Goal: Task Accomplishment & Management: Manage account settings

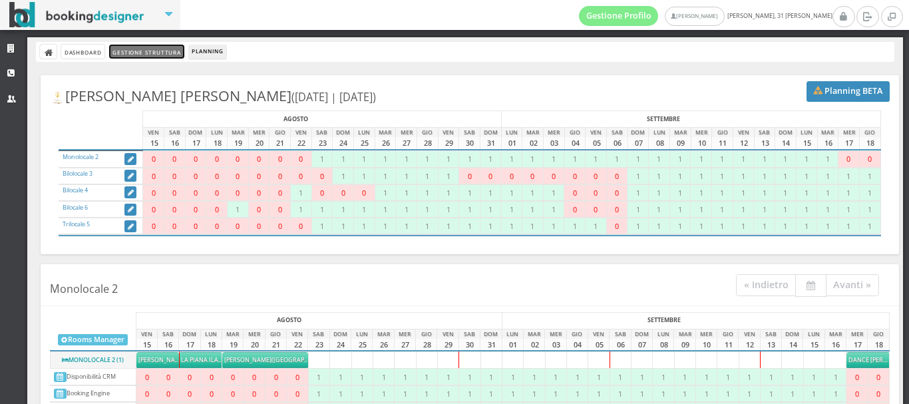
click at [135, 50] on link "Gestione Struttura" at bounding box center [146, 52] width 75 height 14
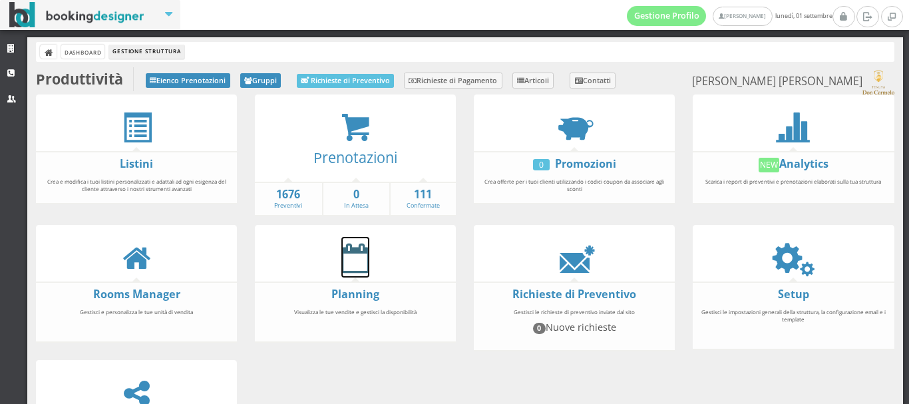
click at [361, 262] on icon at bounding box center [356, 258] width 28 height 30
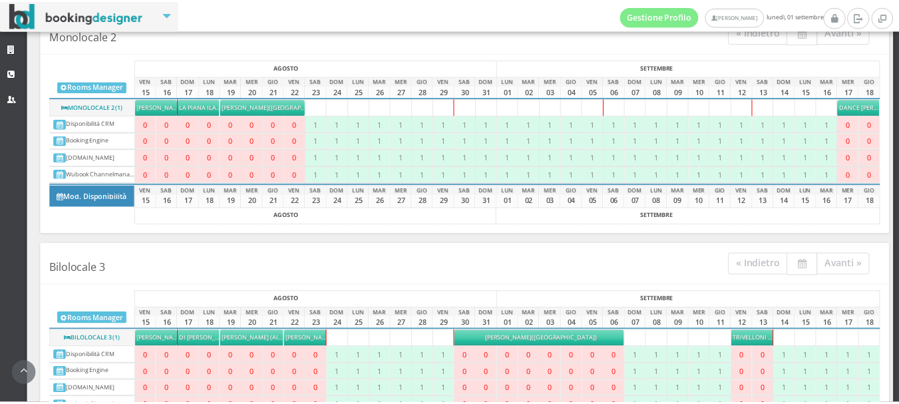
scroll to position [334, 0]
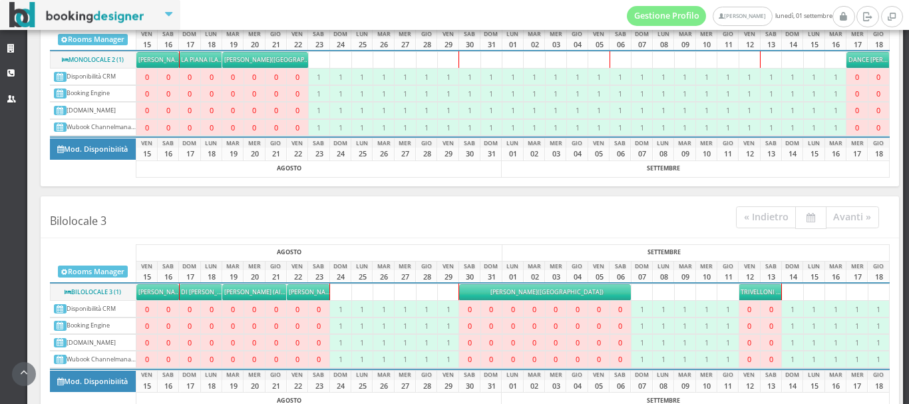
click at [747, 290] on span "Trivelloni Federica" at bounding box center [773, 292] width 64 height 9
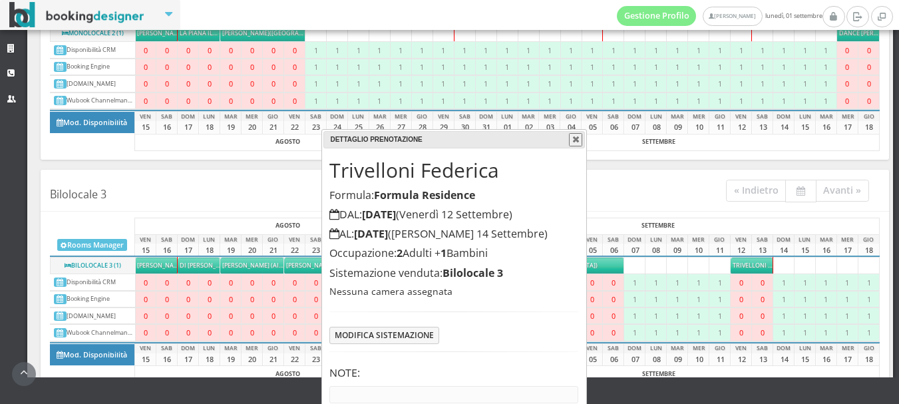
scroll to position [64, 0]
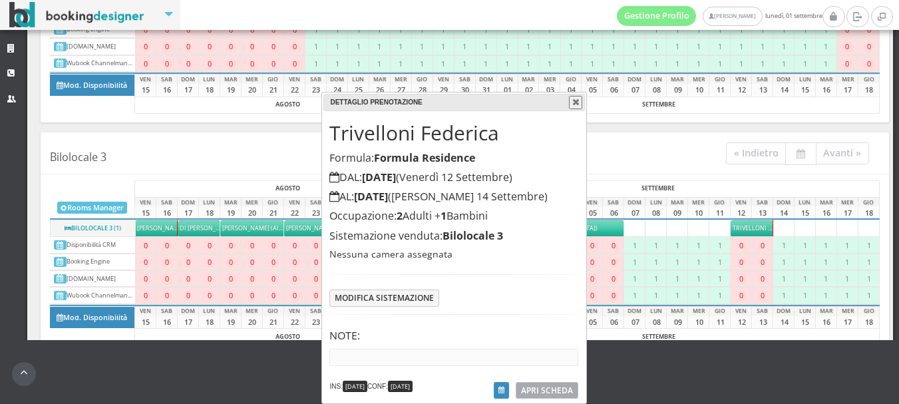
click at [547, 389] on span "APRI SCHEDA" at bounding box center [547, 390] width 52 height 11
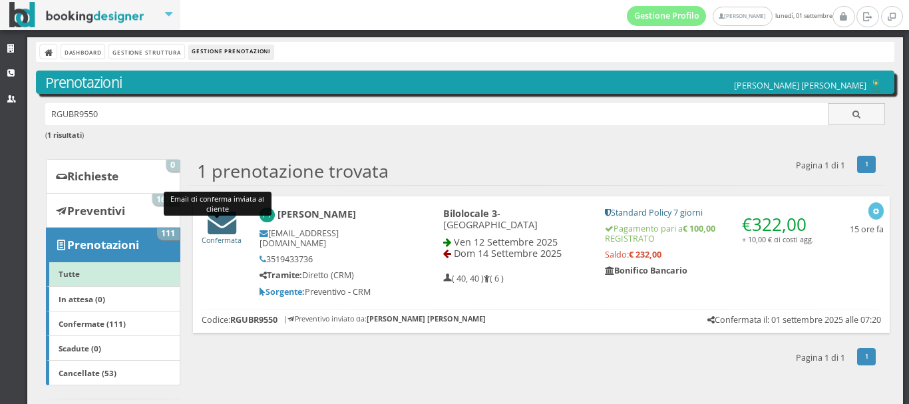
click at [227, 224] on icon at bounding box center [222, 222] width 29 height 29
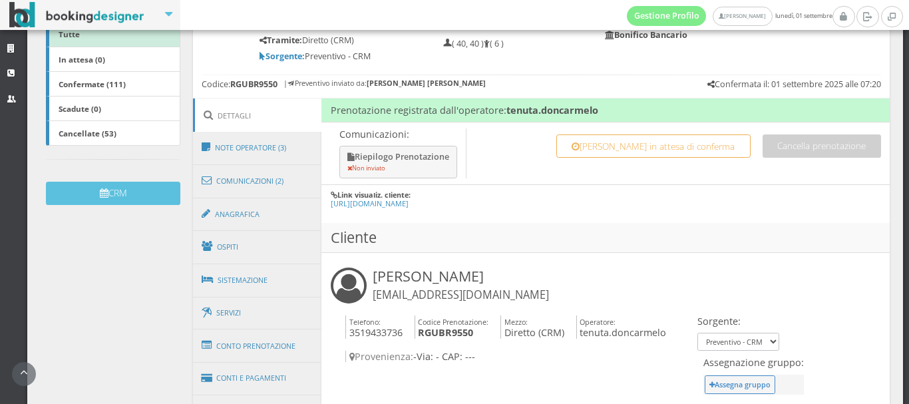
scroll to position [296, 0]
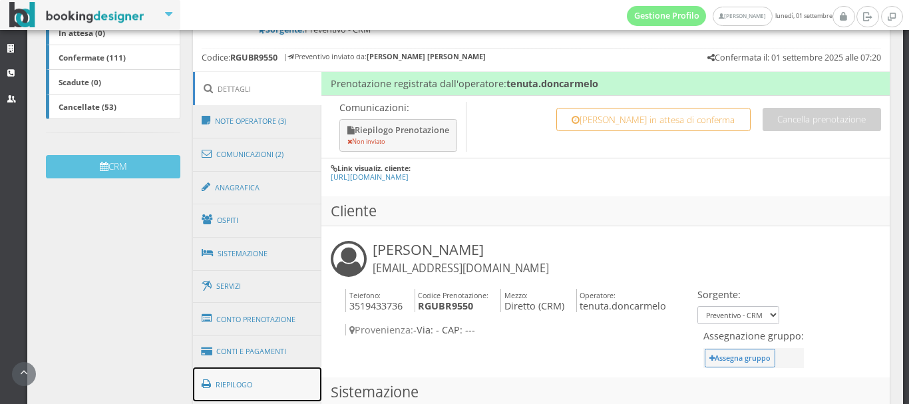
click at [256, 367] on link "Riepilogo" at bounding box center [257, 384] width 129 height 35
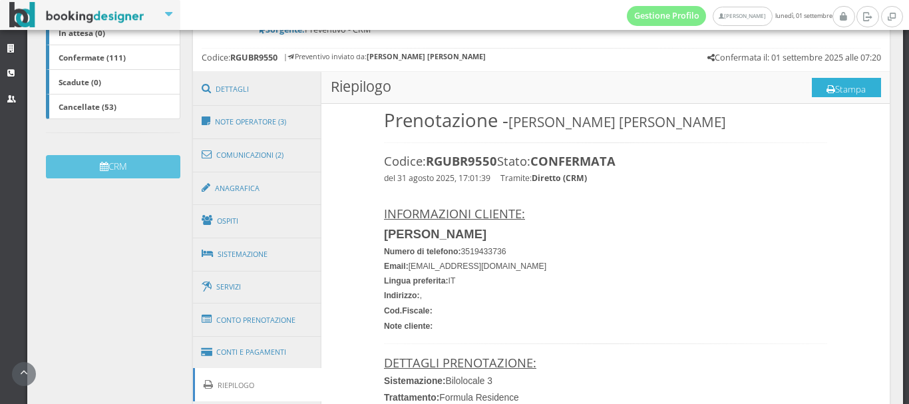
click at [827, 85] on icon at bounding box center [831, 89] width 9 height 9
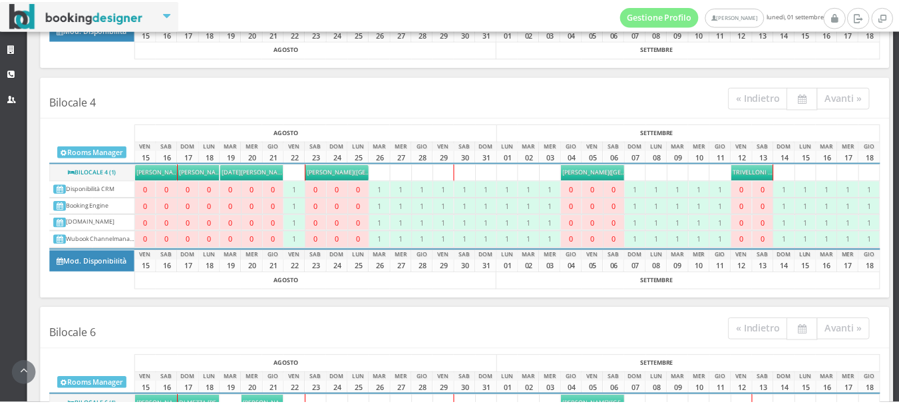
scroll to position [728, 0]
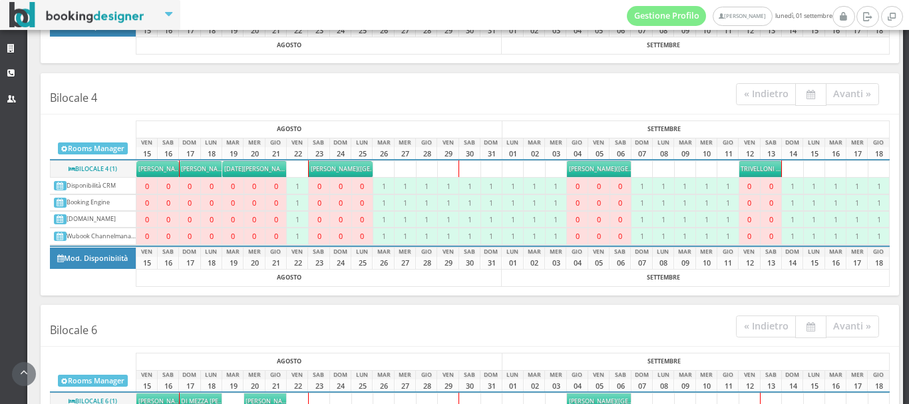
click at [748, 172] on span "Trivelloni Federica" at bounding box center [773, 168] width 64 height 9
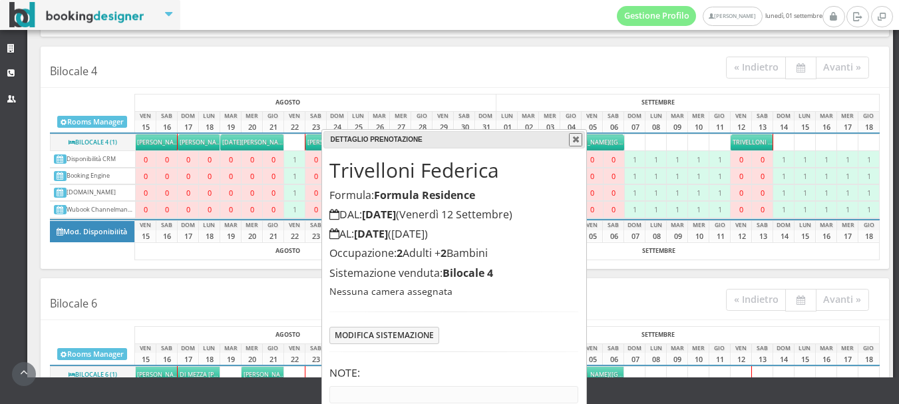
scroll to position [64, 0]
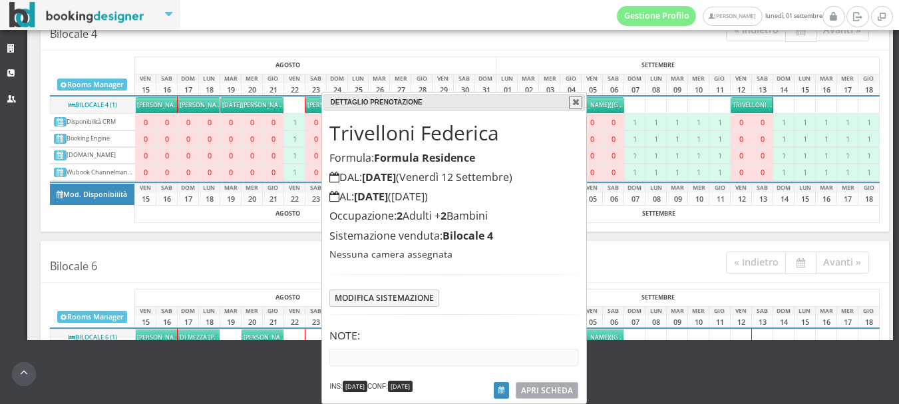
click at [551, 389] on span "APRI SCHEDA" at bounding box center [547, 390] width 52 height 11
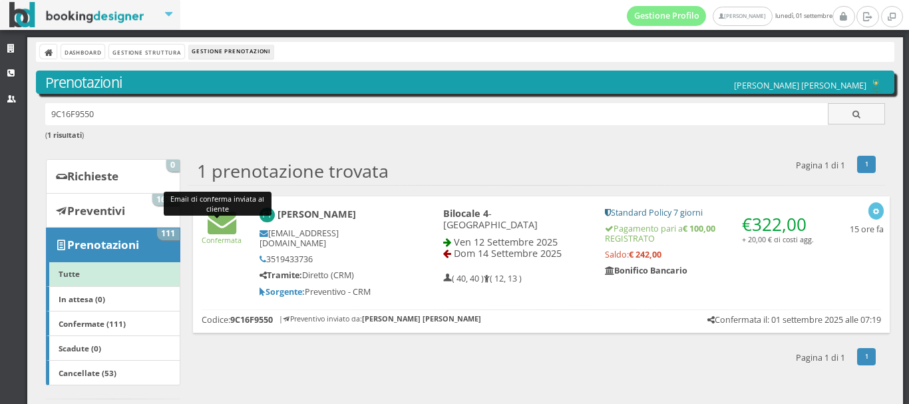
click at [216, 224] on link "Email di conferma inviata al cliente Confermata" at bounding box center [222, 234] width 40 height 21
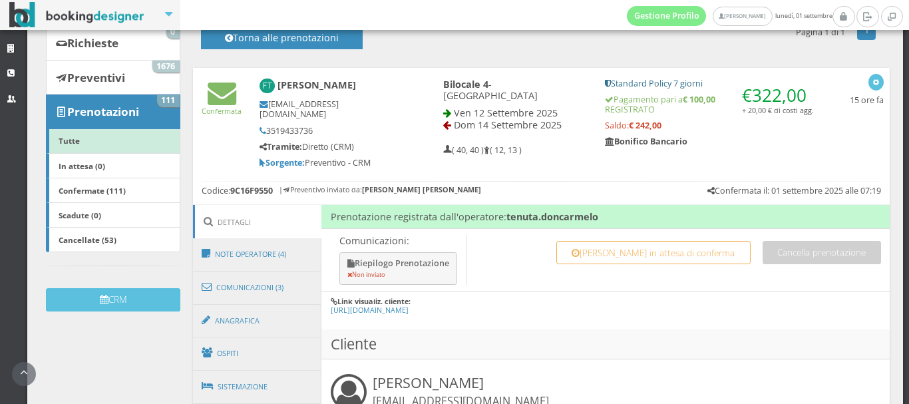
scroll to position [355, 0]
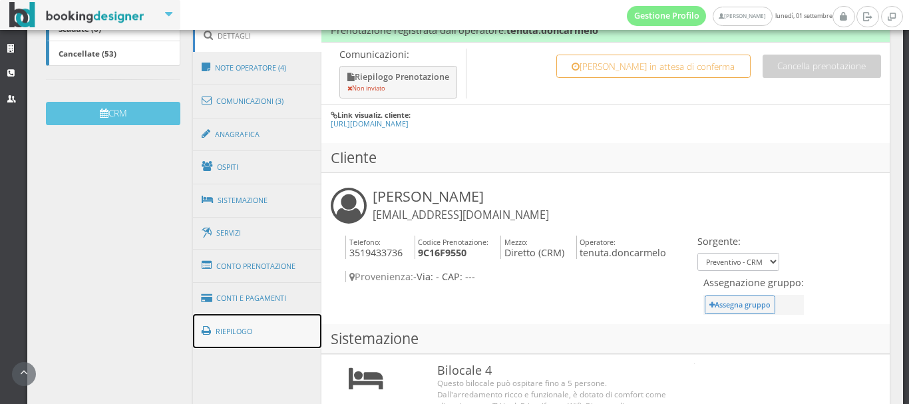
click at [219, 314] on link "Riepilogo" at bounding box center [257, 331] width 129 height 35
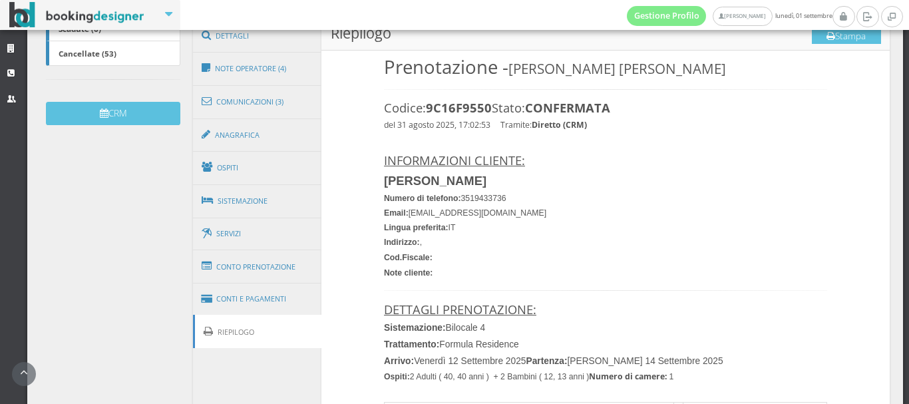
scroll to position [325, 0]
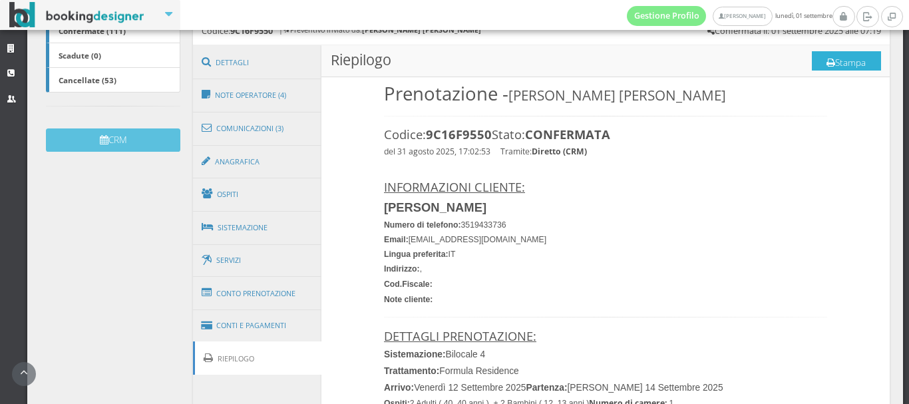
click at [827, 59] on icon at bounding box center [831, 63] width 9 height 9
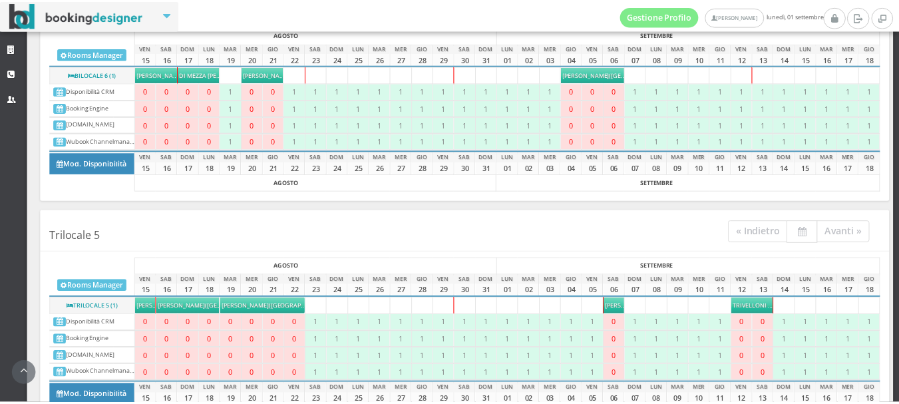
scroll to position [1139, 0]
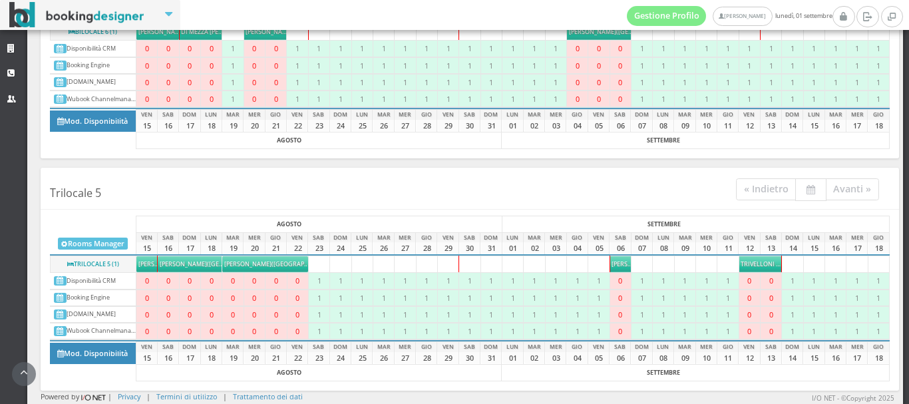
click at [749, 263] on span "Trivelloni Federica" at bounding box center [773, 264] width 64 height 9
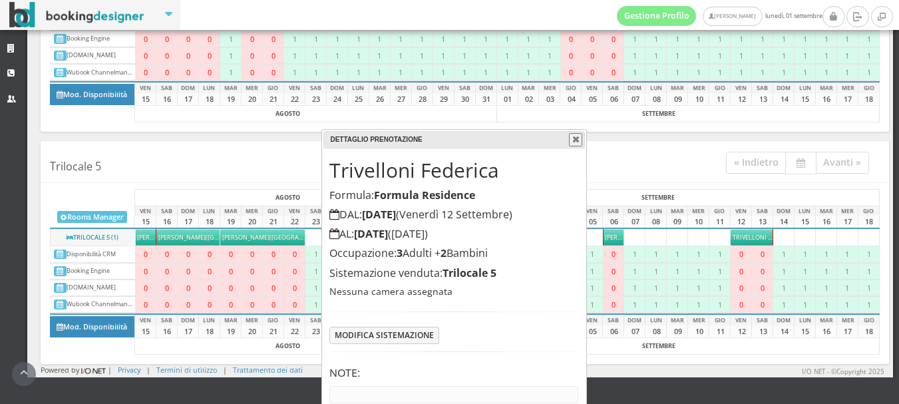
scroll to position [64, 0]
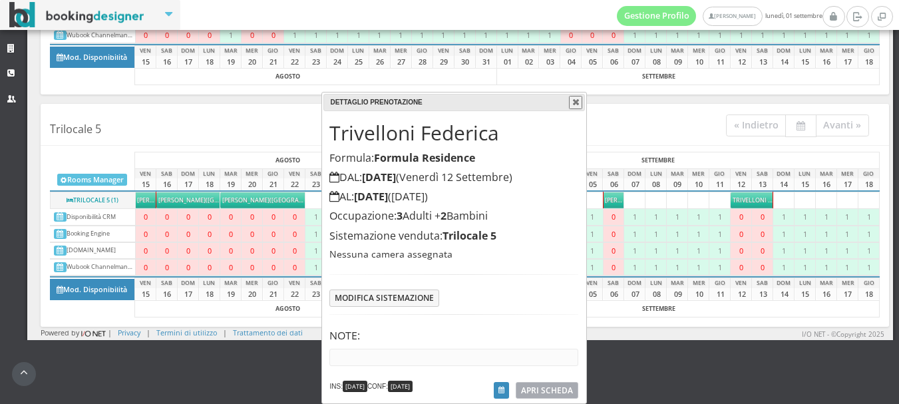
click at [544, 388] on span "APRI SCHEDA" at bounding box center [547, 390] width 52 height 11
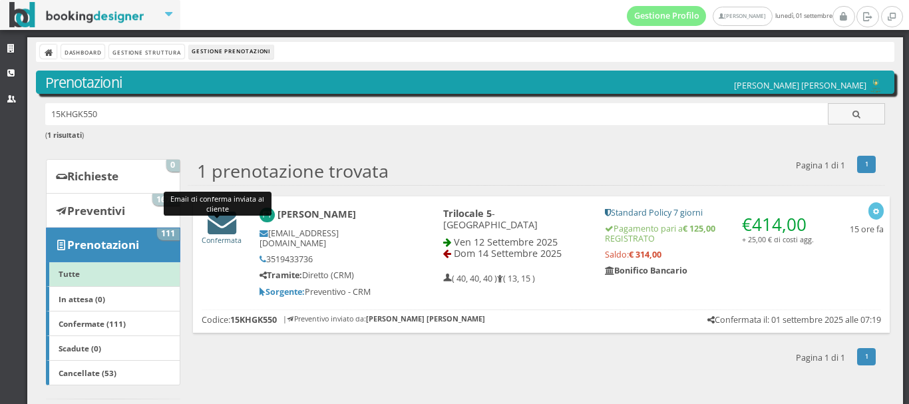
click at [221, 232] on icon at bounding box center [222, 222] width 29 height 29
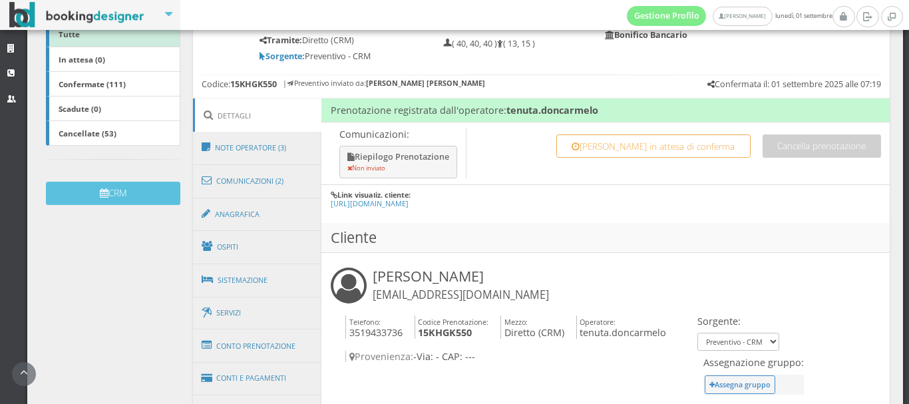
scroll to position [296, 0]
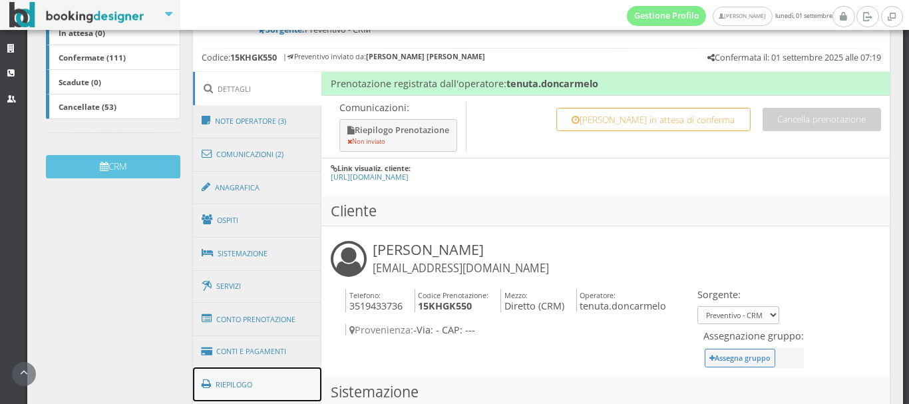
click at [218, 367] on link "Riepilogo" at bounding box center [257, 384] width 129 height 35
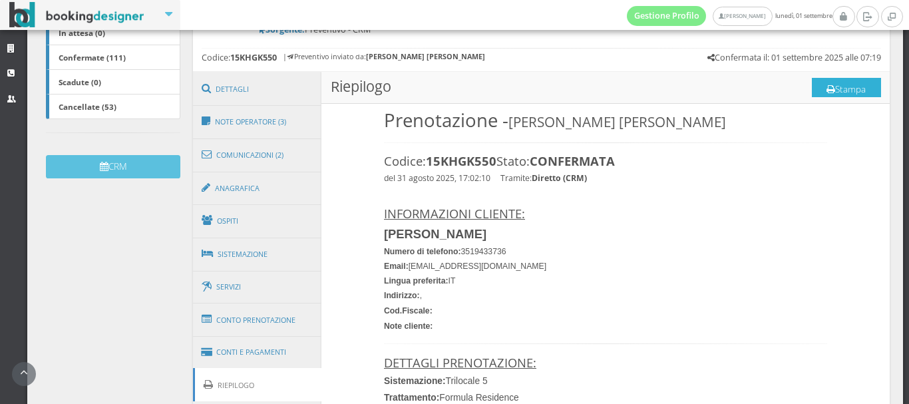
click at [827, 85] on icon at bounding box center [831, 89] width 9 height 9
